Goal: Information Seeking & Learning: Compare options

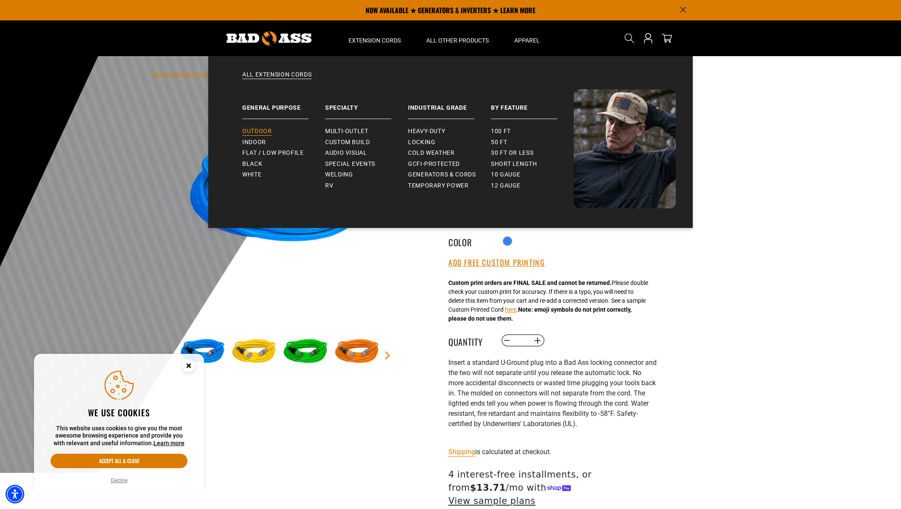
click at [260, 131] on span "Outdoor" at bounding box center [256, 132] width 29 height 8
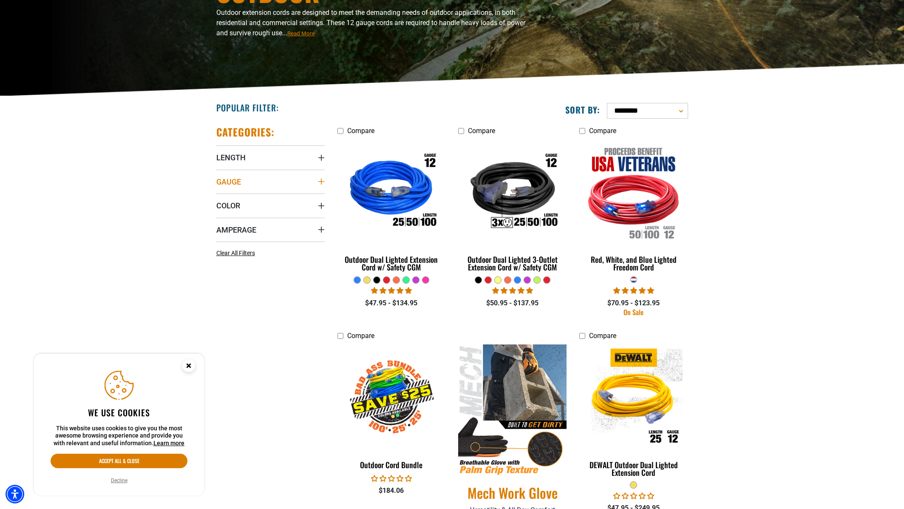
scroll to position [120, 0]
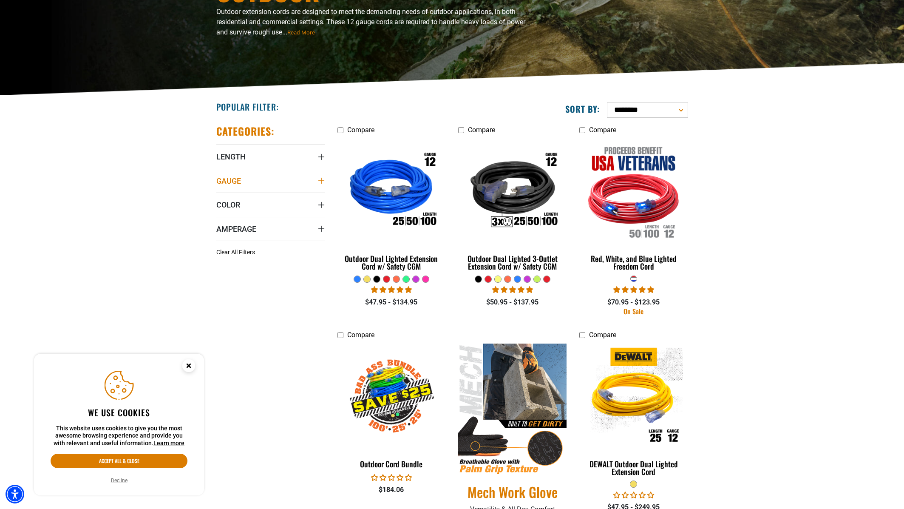
click at [322, 180] on icon "Gauge" at bounding box center [321, 180] width 7 height 7
click at [252, 200] on span "10 Gauge (1)" at bounding box center [244, 198] width 34 height 6
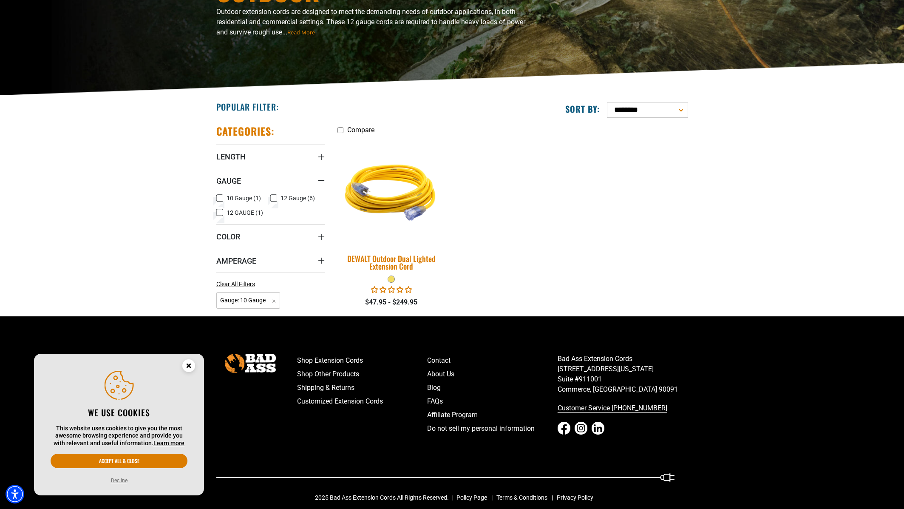
click at [387, 188] on img at bounding box center [391, 191] width 119 height 109
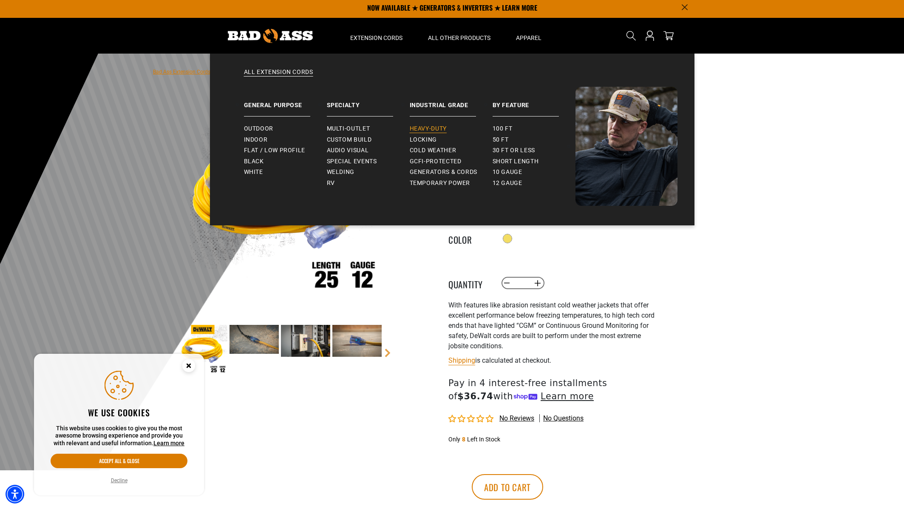
scroll to position [3, 0]
click at [425, 128] on span "Heavy-Duty" at bounding box center [428, 129] width 37 height 8
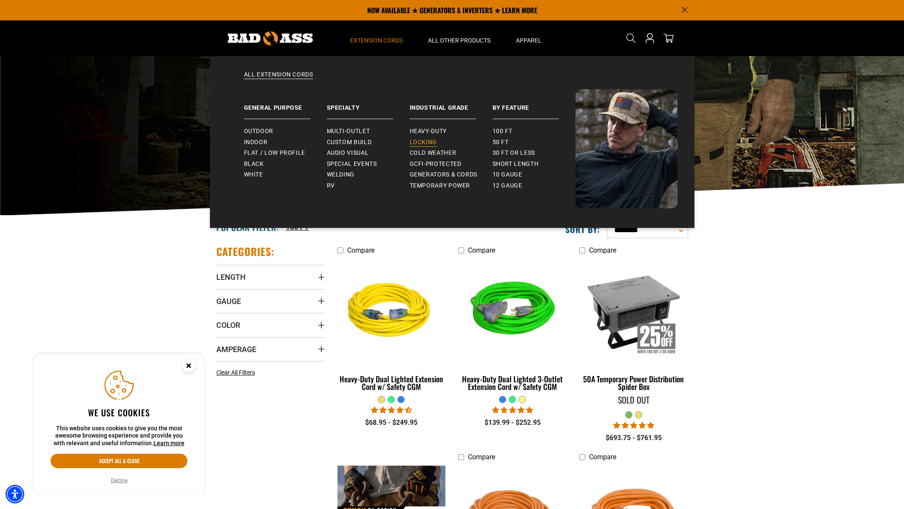
click at [425, 140] on span "Locking" at bounding box center [423, 143] width 27 height 8
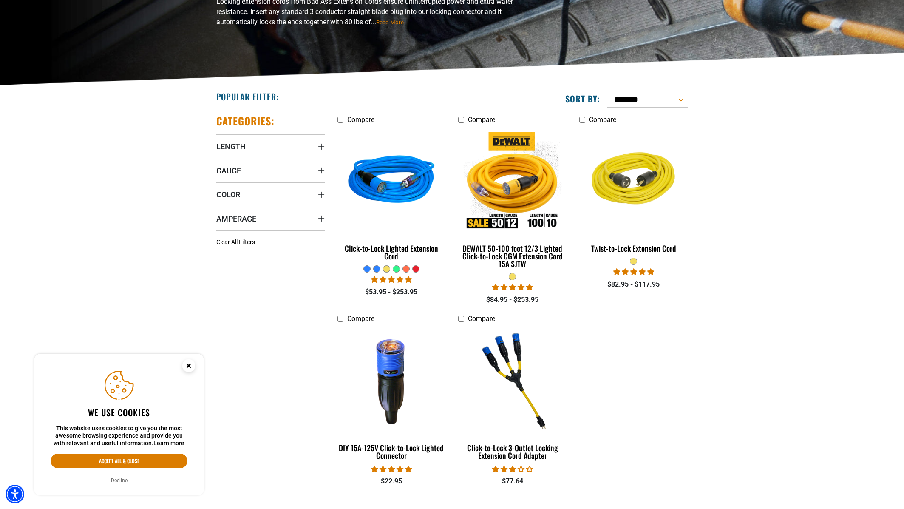
scroll to position [138, 0]
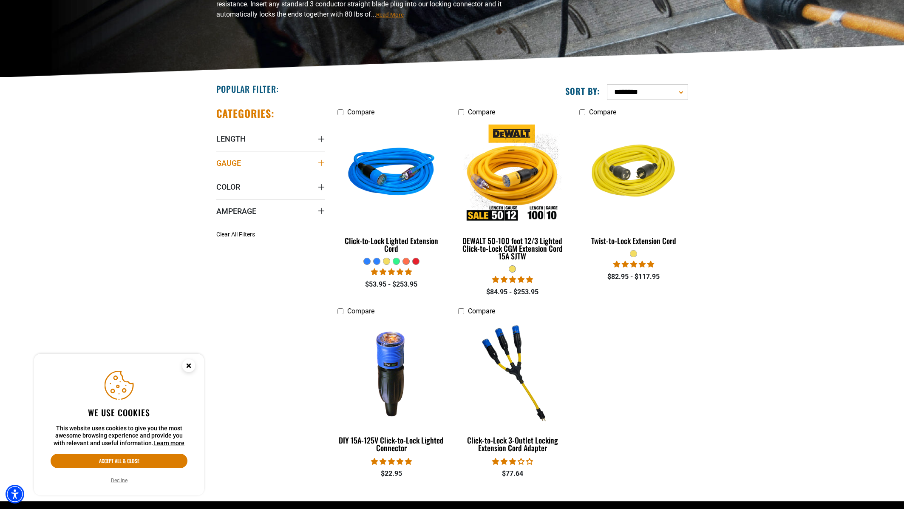
click at [291, 158] on summary "Gauge" at bounding box center [270, 163] width 108 height 24
click at [253, 181] on span "10 Gauge (2)" at bounding box center [244, 180] width 34 height 6
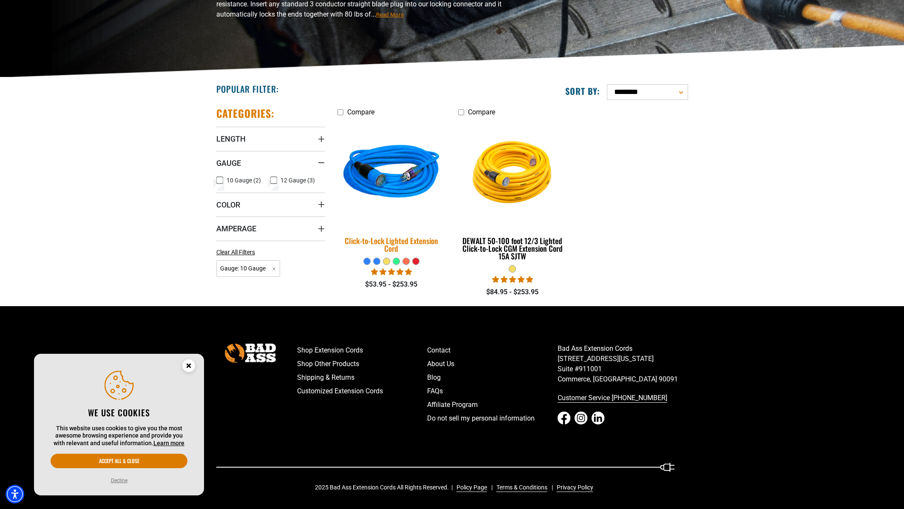
click at [400, 189] on img at bounding box center [391, 173] width 119 height 109
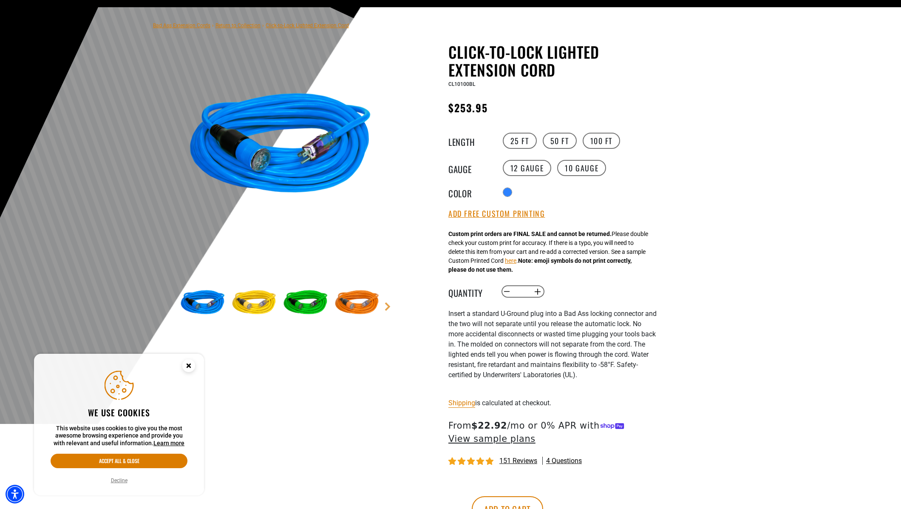
scroll to position [60, 0]
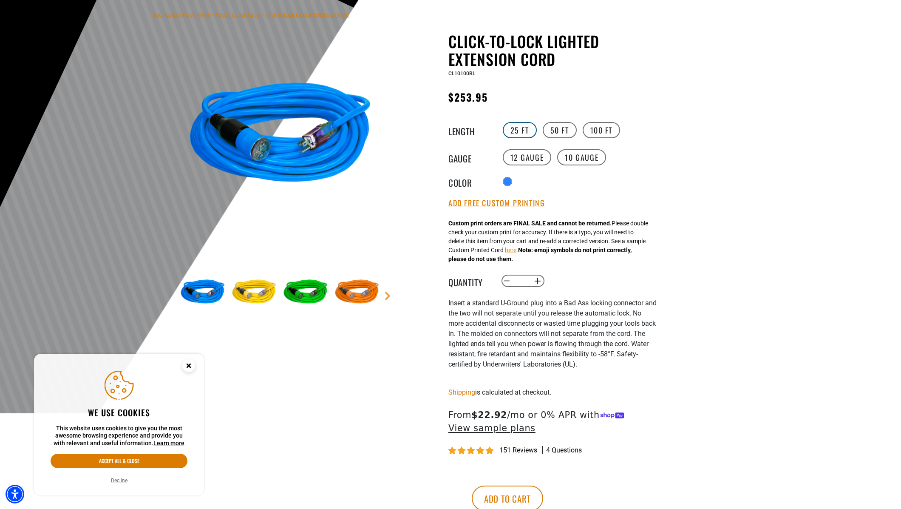
click at [508, 134] on label "25 FT" at bounding box center [520, 130] width 34 height 16
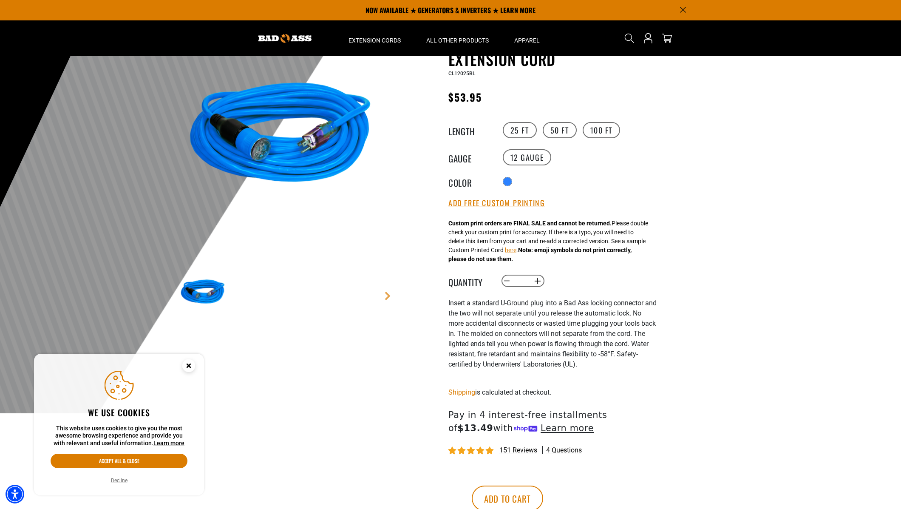
scroll to position [56, 0]
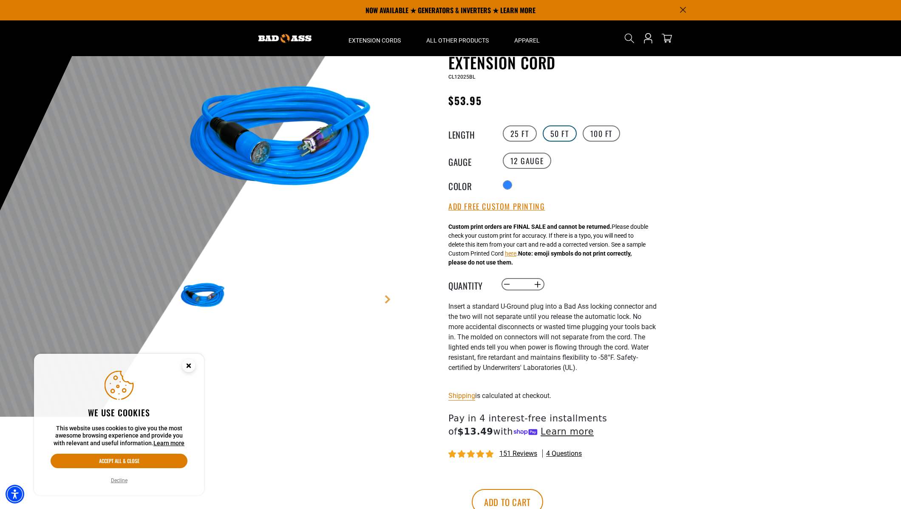
click at [549, 140] on label "50 FT" at bounding box center [560, 133] width 34 height 16
click at [573, 157] on label "10 Gauge" at bounding box center [581, 161] width 49 height 16
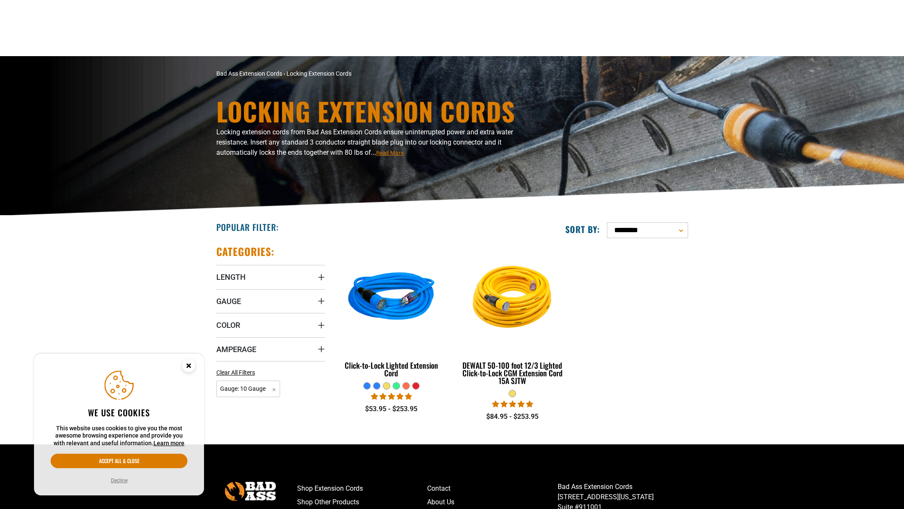
scroll to position [138, 0]
